Goal: Contribute content: Contribute content

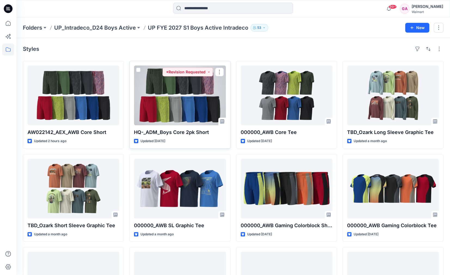
click at [179, 87] on div at bounding box center [180, 96] width 92 height 60
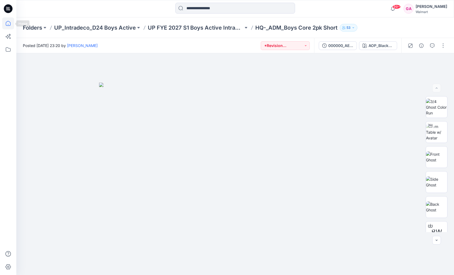
click at [8, 23] on icon at bounding box center [8, 23] width 12 height 12
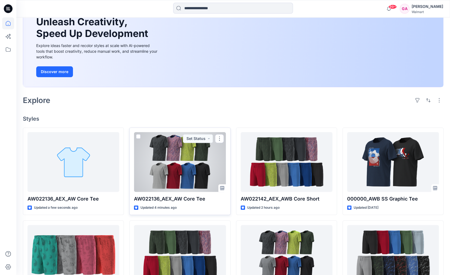
scroll to position [54, 0]
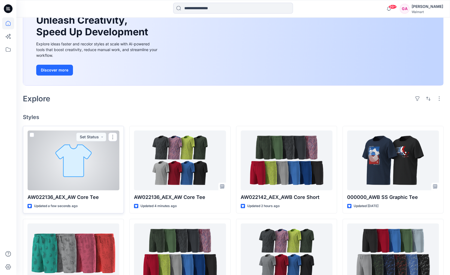
click at [78, 169] on div at bounding box center [73, 161] width 92 height 60
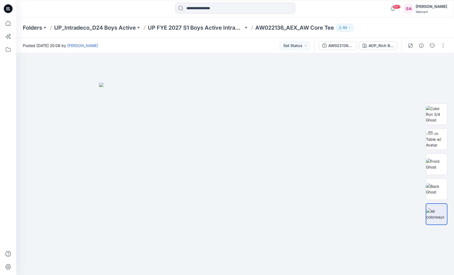
click at [143, 9] on div at bounding box center [235, 9] width 219 height 12
click at [443, 46] on button "button" at bounding box center [442, 45] width 9 height 9
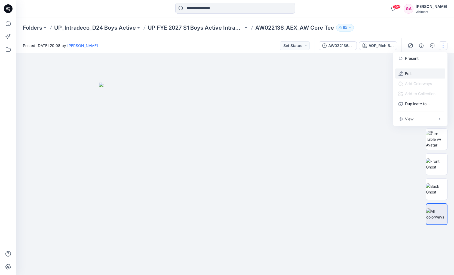
click at [401, 72] on icon "button" at bounding box center [400, 74] width 4 height 4
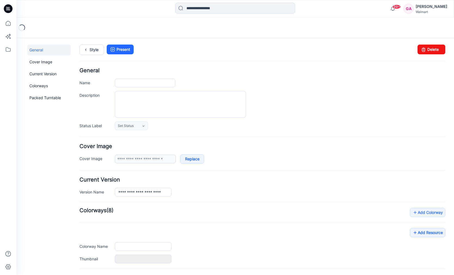
type input "**********"
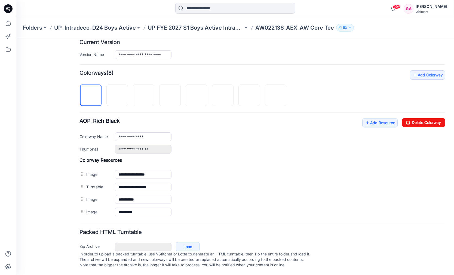
scroll to position [141, 0]
click at [379, 118] on link "Add Resource" at bounding box center [379, 122] width 35 height 9
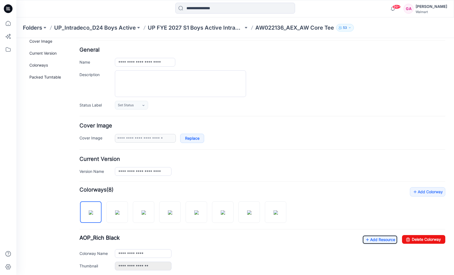
scroll to position [0, 0]
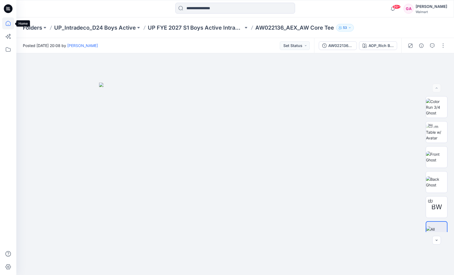
click at [8, 24] on icon at bounding box center [8, 23] width 12 height 12
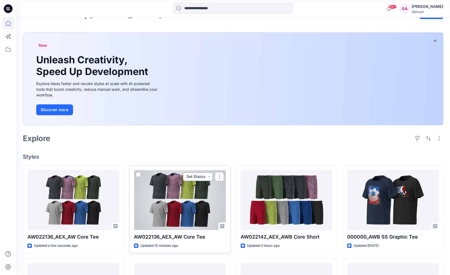
scroll to position [27, 0]
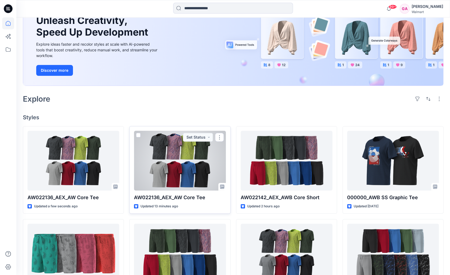
scroll to position [54, 0]
click at [172, 170] on div at bounding box center [180, 161] width 92 height 60
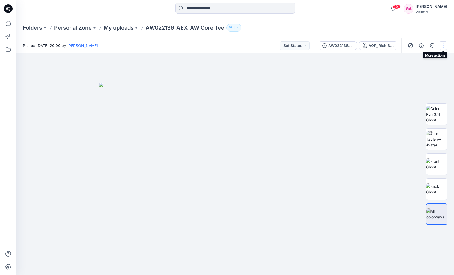
click at [445, 45] on button "button" at bounding box center [442, 45] width 9 height 9
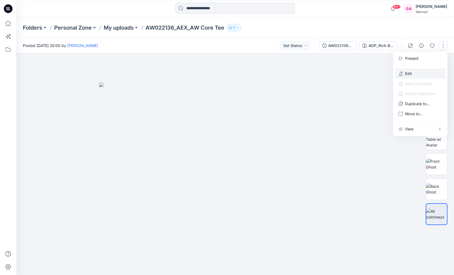
click at [410, 74] on p "Edit" at bounding box center [408, 74] width 7 height 6
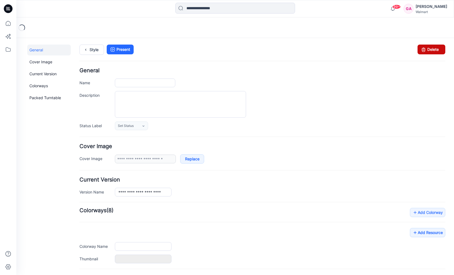
type input "**********"
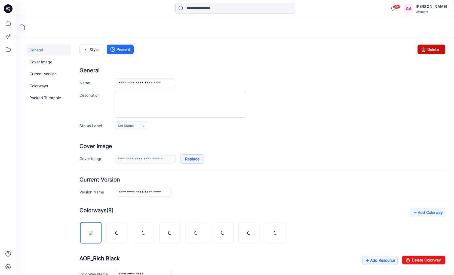
drag, startPoint x: 428, startPoint y: 48, endPoint x: 266, endPoint y: 62, distance: 162.4
click at [428, 48] on link "Delete" at bounding box center [431, 50] width 28 height 10
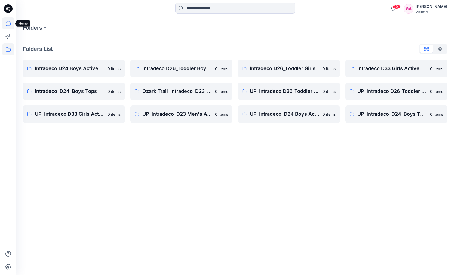
click at [8, 22] on icon at bounding box center [8, 23] width 12 height 12
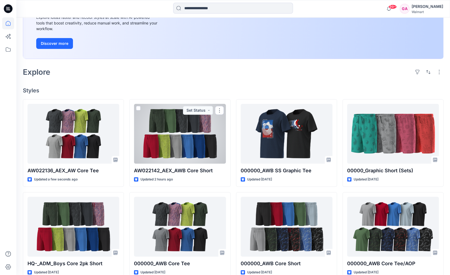
scroll to position [82, 0]
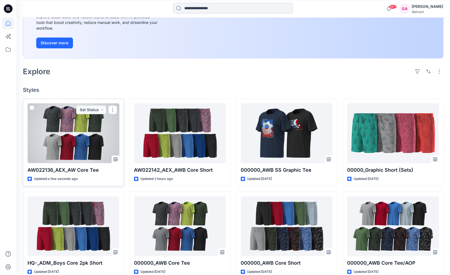
click at [75, 139] on div at bounding box center [73, 133] width 92 height 60
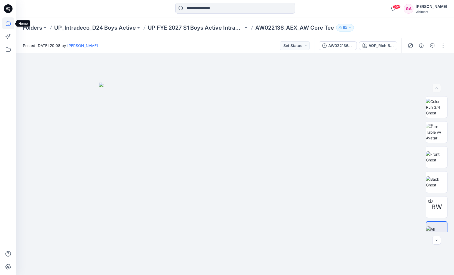
click at [10, 25] on icon at bounding box center [8, 23] width 12 height 12
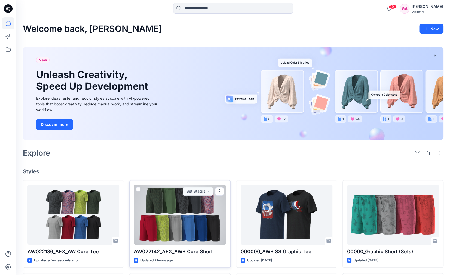
click at [178, 204] on div at bounding box center [180, 215] width 92 height 60
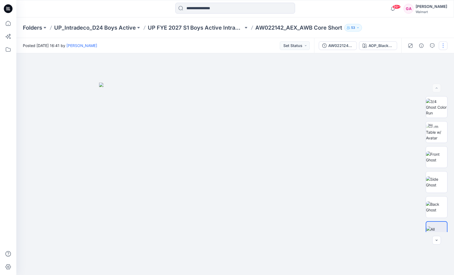
click at [443, 44] on button "button" at bounding box center [442, 45] width 9 height 9
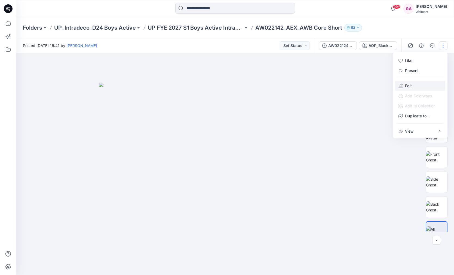
click at [406, 85] on p "Edit" at bounding box center [408, 86] width 7 height 6
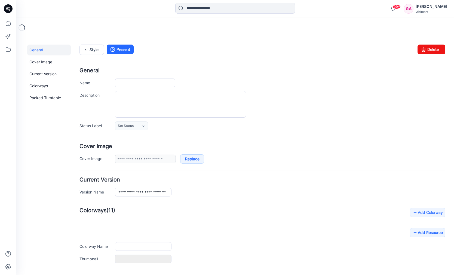
type input "**********"
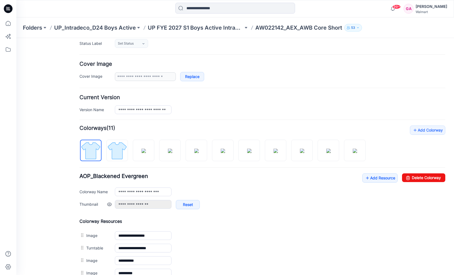
scroll to position [82, 0]
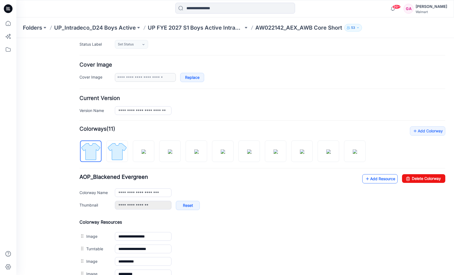
click at [370, 175] on link "Add Resource" at bounding box center [379, 178] width 35 height 9
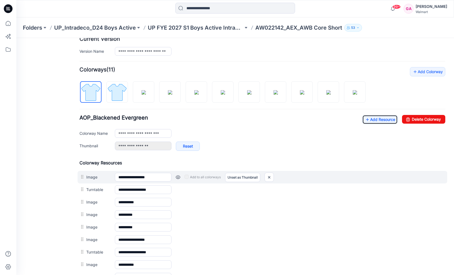
scroll to position [136, 0]
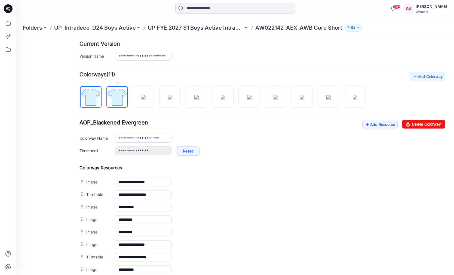
click at [110, 97] on img at bounding box center [117, 97] width 20 height 20
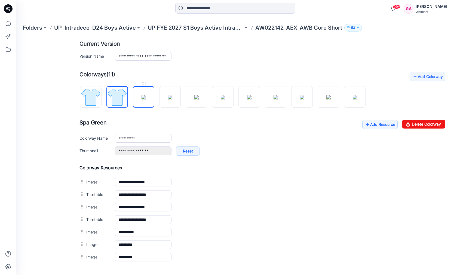
click at [141, 99] on img at bounding box center [143, 97] width 4 height 4
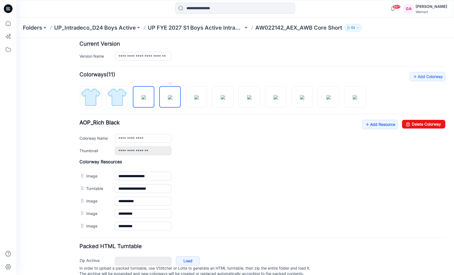
click at [171, 95] on img at bounding box center [170, 97] width 4 height 4
click at [195, 95] on img at bounding box center [196, 97] width 4 height 4
click at [142, 97] on img at bounding box center [143, 97] width 4 height 4
type input "**********"
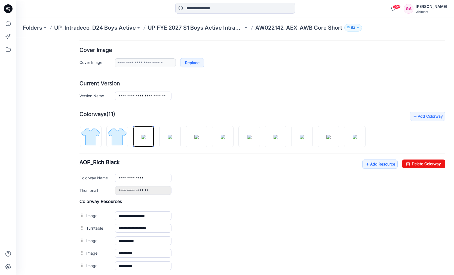
scroll to position [0, 0]
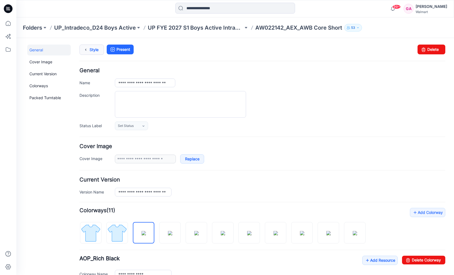
click at [94, 51] on link "Style" at bounding box center [91, 50] width 24 height 10
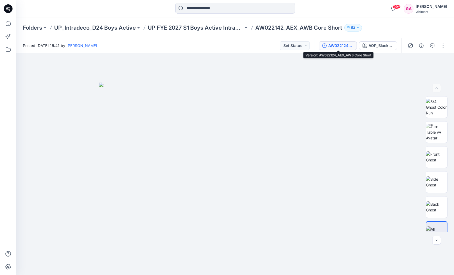
click at [347, 46] on div "AW022124_AEX_AWB Core Short" at bounding box center [340, 46] width 25 height 6
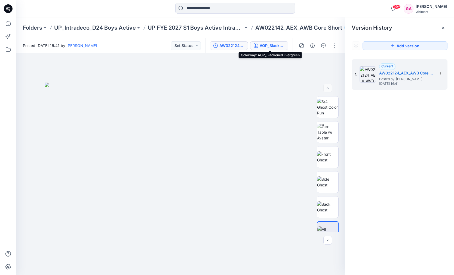
click at [283, 47] on div "AOP_Blackened Evergreen" at bounding box center [271, 46] width 25 height 6
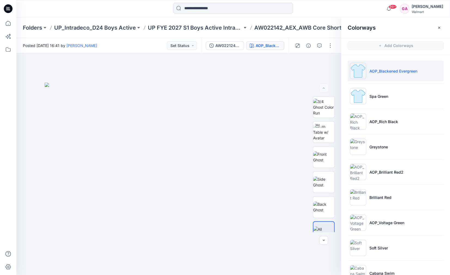
click at [389, 70] on p "AOP_Blackened Evergreen" at bounding box center [393, 71] width 48 height 6
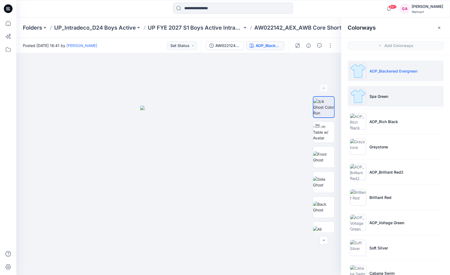
click at [370, 94] on p "Spa Green" at bounding box center [378, 97] width 19 height 6
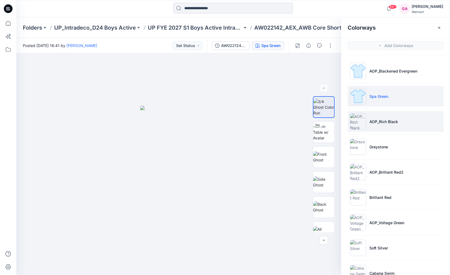
click at [378, 120] on p "AOP_Rich Black" at bounding box center [383, 122] width 29 height 6
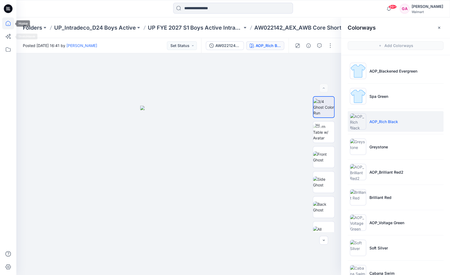
click at [5, 24] on icon at bounding box center [8, 23] width 12 height 12
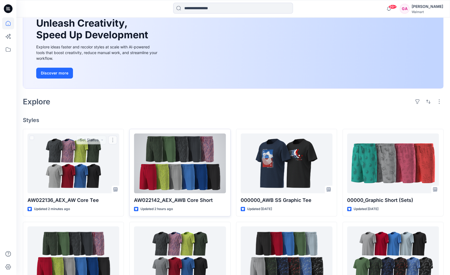
scroll to position [54, 0]
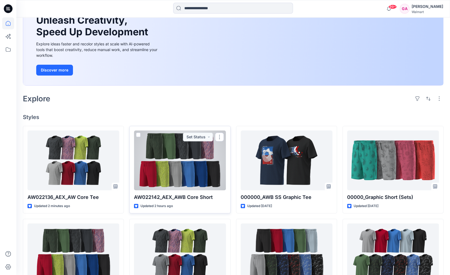
click at [170, 151] on div at bounding box center [180, 161] width 92 height 60
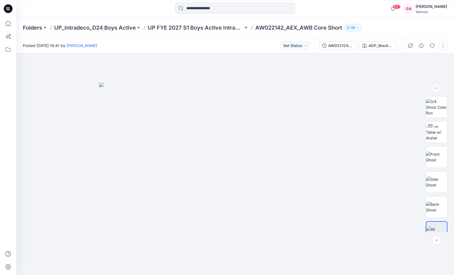
click at [440, 44] on button "button" at bounding box center [442, 45] width 9 height 9
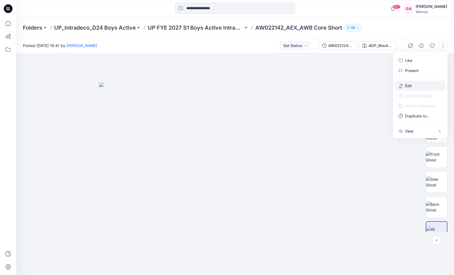
click at [407, 86] on p "Edit" at bounding box center [408, 86] width 7 height 6
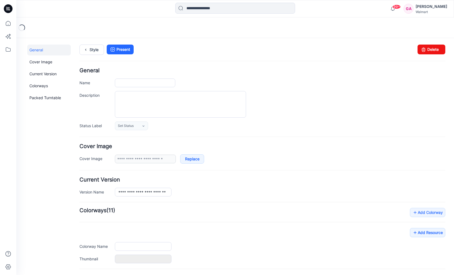
type input "**********"
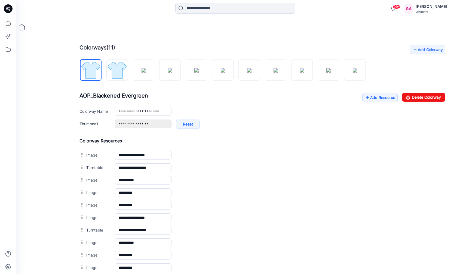
scroll to position [163, 0]
click at [378, 96] on link "Add Resource" at bounding box center [379, 97] width 35 height 9
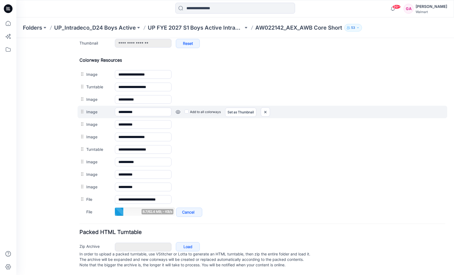
scroll to position [245, 0]
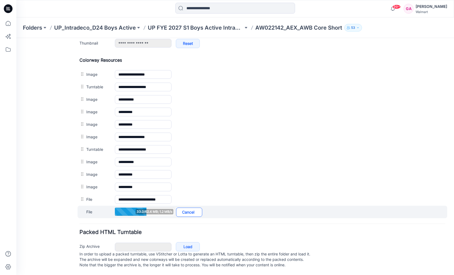
click at [187, 209] on link "Cancel" at bounding box center [189, 212] width 26 height 9
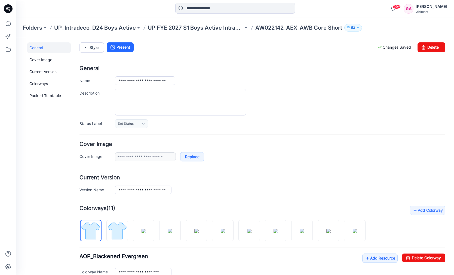
scroll to position [0, 0]
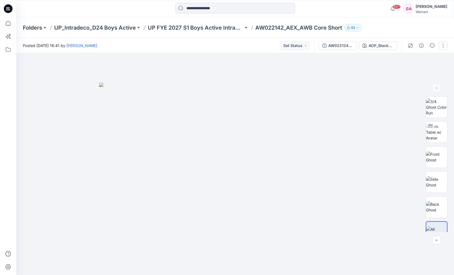
click at [443, 44] on button "button" at bounding box center [442, 45] width 9 height 9
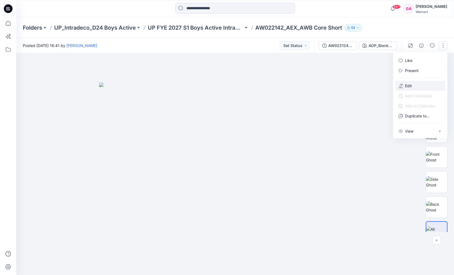
click at [408, 85] on p "Edit" at bounding box center [408, 86] width 7 height 6
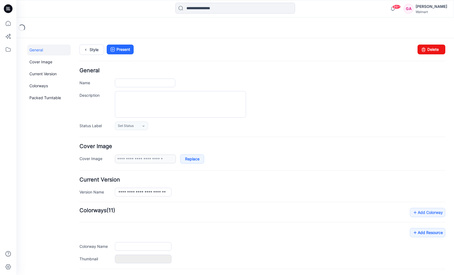
type input "**********"
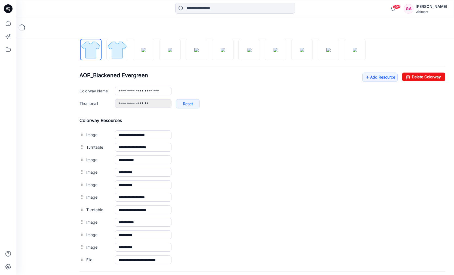
scroll to position [233, 0]
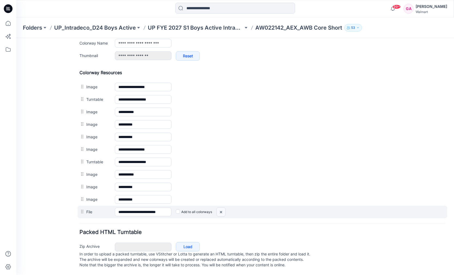
click at [16, 38] on img at bounding box center [16, 38] width 0 height 0
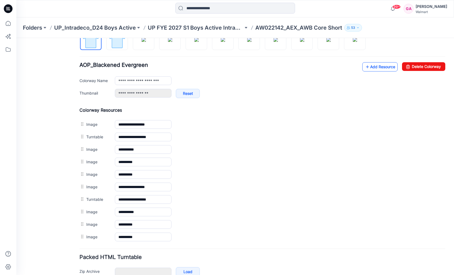
click at [370, 69] on link "Add Resource" at bounding box center [379, 66] width 35 height 9
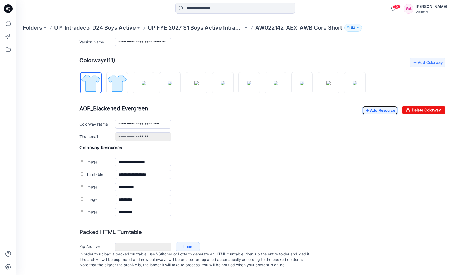
scroll to position [153, 0]
click at [380, 107] on link "Add Resource" at bounding box center [379, 110] width 35 height 9
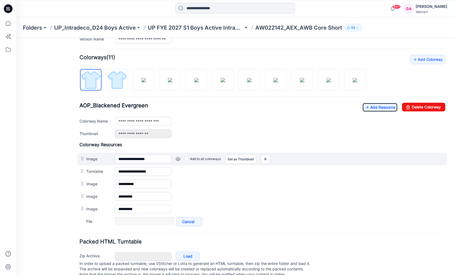
scroll to position [153, 0]
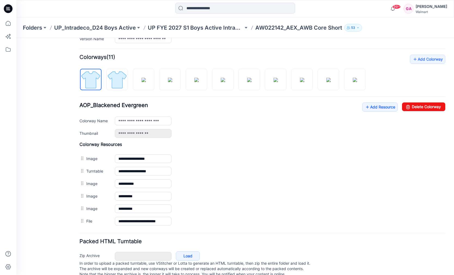
click at [327, 253] on div "Zip Archive Cancel Load In order to upload a packed turntable, use VStitcher or…" at bounding box center [262, 264] width 369 height 29
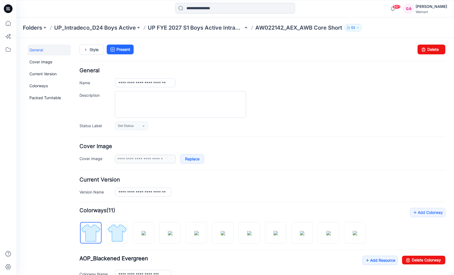
scroll to position [0, 0]
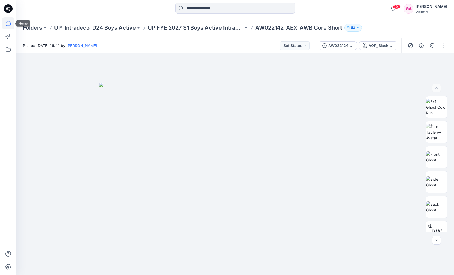
click at [5, 21] on icon at bounding box center [8, 23] width 12 height 12
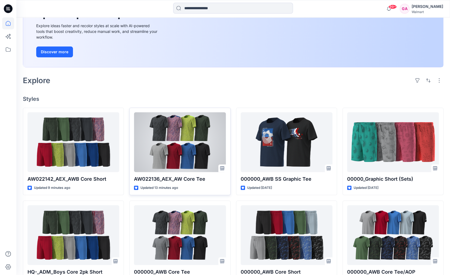
scroll to position [82, 0]
